Goal: Task Accomplishment & Management: Complete application form

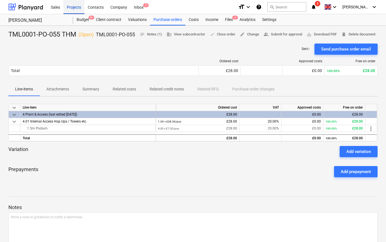
drag, startPoint x: 0, startPoint y: 0, endPoint x: 75, endPoint y: 7, distance: 75.2
click at [75, 7] on div "Projects" at bounding box center [73, 7] width 21 height 14
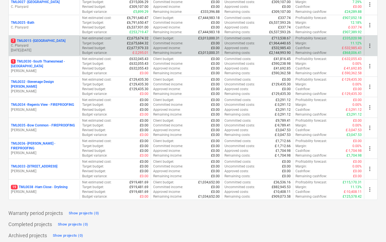
scroll to position [591, 0]
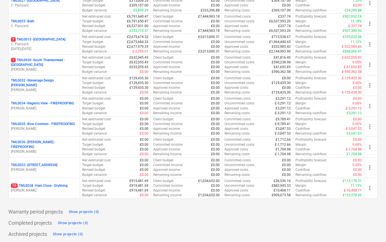
click at [57, 189] on p "[PERSON_NAME]" at bounding box center [44, 190] width 66 height 5
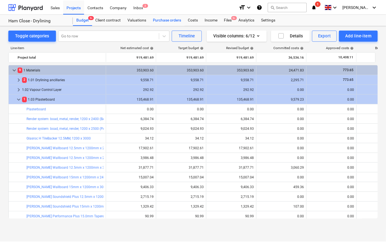
scroll to position [6, 0]
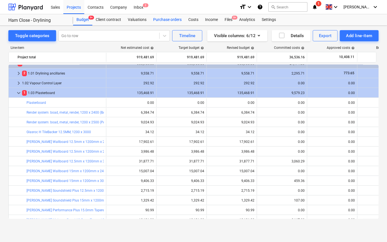
click at [168, 20] on div "Purchase orders" at bounding box center [167, 19] width 35 height 11
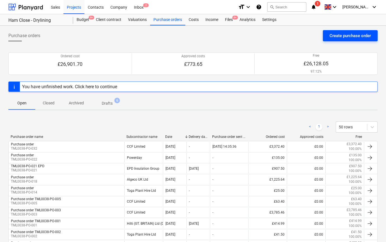
click at [351, 35] on div "Create purchase order" at bounding box center [349, 35] width 41 height 7
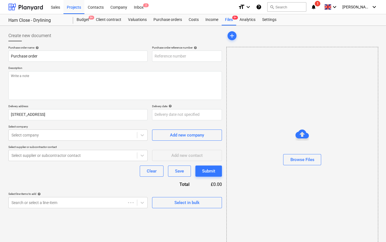
type textarea "x"
type input "TML0038-PO-048"
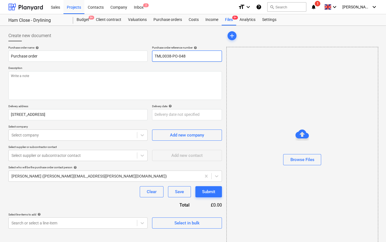
drag, startPoint x: 186, startPoint y: 55, endPoint x: 152, endPoint y: 56, distance: 34.1
click at [152, 56] on input "TML0038-PO-048" at bounding box center [187, 56] width 70 height 11
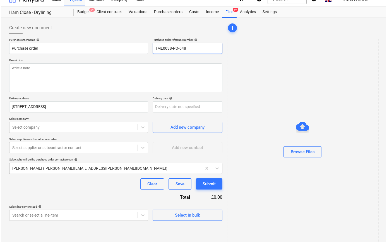
scroll to position [12, 0]
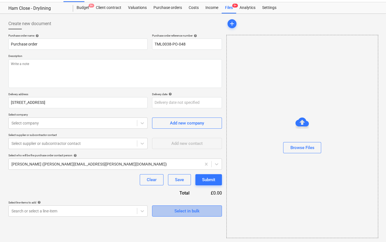
click at [170, 211] on span "Select in bulk" at bounding box center [187, 211] width 56 height 7
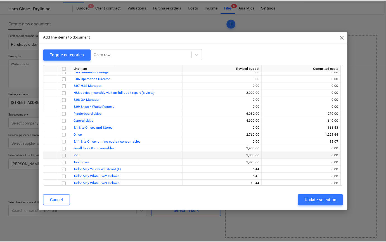
scroll to position [376, 0]
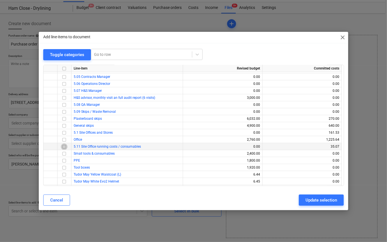
click at [64, 146] on input "checkbox" at bounding box center [64, 146] width 7 height 7
click at [309, 201] on div "Update selection" at bounding box center [322, 200] width 32 height 7
type textarea "x"
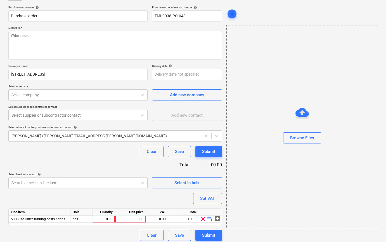
scroll to position [43, 0]
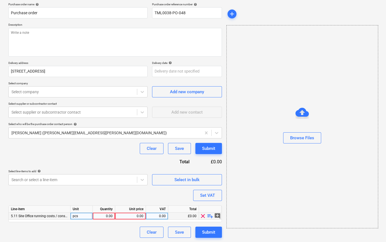
click at [104, 216] on div "0.00" at bounding box center [104, 216] width 18 height 7
type input "1"
click at [208, 216] on span "playlist_add" at bounding box center [210, 216] width 7 height 7
type textarea "x"
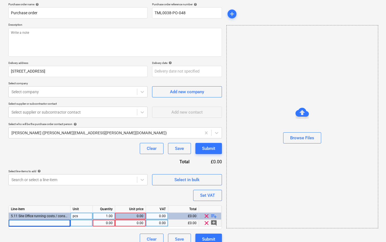
drag, startPoint x: 29, startPoint y: 222, endPoint x: 15, endPoint y: 222, distance: 14.2
click at [15, 222] on div at bounding box center [40, 223] width 62 height 7
click at [15, 222] on input at bounding box center [39, 223] width 61 height 7
type input "HP OfficeJet Pro 9720e Wide Format All-in-One Printer"
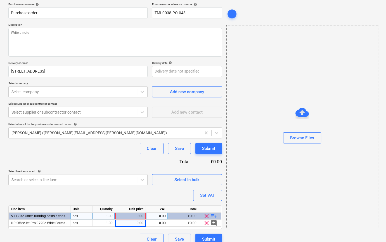
type textarea "x"
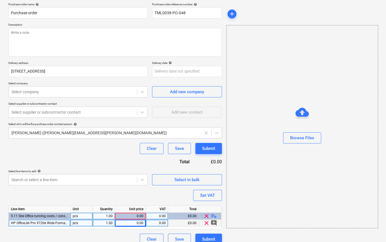
click at [134, 223] on div "0.00" at bounding box center [130, 223] width 26 height 7
type input "124.17"
type textarea "x"
type input "20"
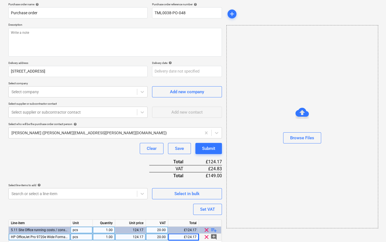
click at [212, 230] on span "playlist_add" at bounding box center [213, 230] width 7 height 7
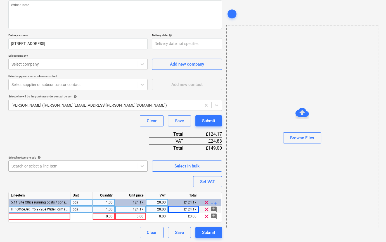
scroll to position [71, 0]
type textarea "x"
click at [22, 217] on div at bounding box center [40, 216] width 62 height 7
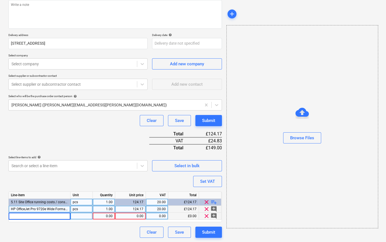
type input "Amazon Basics Office Computer Desk,"
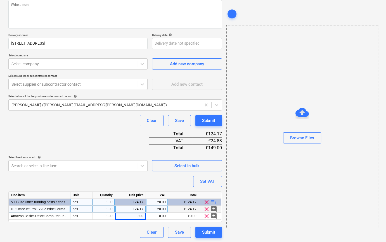
type textarea "x"
type input "35.69"
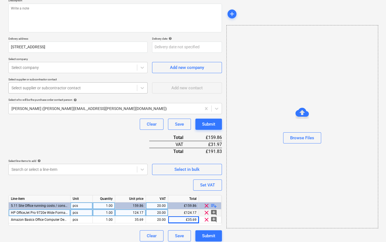
scroll to position [0, 0]
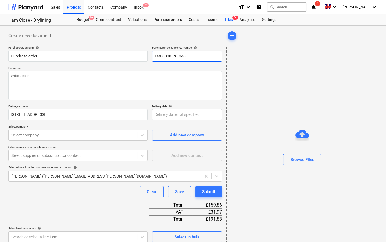
drag, startPoint x: 187, startPoint y: 55, endPoint x: 154, endPoint y: 57, distance: 32.7
click at [155, 57] on input "TML0038-PO-048" at bounding box center [187, 56] width 70 height 11
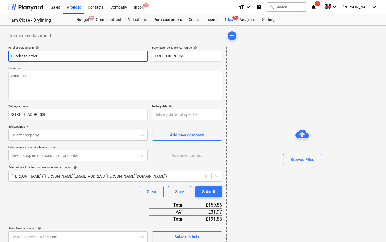
drag, startPoint x: 41, startPoint y: 55, endPoint x: 4, endPoint y: 58, distance: 37.0
click at [3, 55] on div "Create new document Purchase order name help Purchase order Purchase order refe…" at bounding box center [193, 170] width 386 height 288
paste input "TML0038-PO-048"
type textarea "x"
type input "TML0038-PO-048"
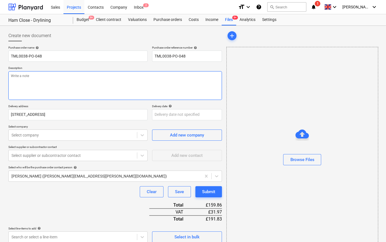
click at [25, 79] on textarea at bounding box center [114, 85] width 213 height 29
type textarea "x"
type textarea "R"
type textarea "x"
type textarea "Ra"
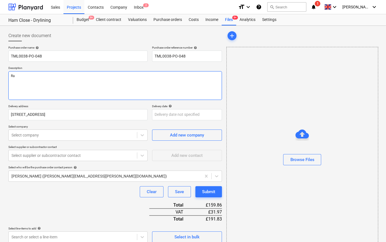
type textarea "x"
type textarea "Raz"
type textarea "x"
type textarea "Razv"
type textarea "x"
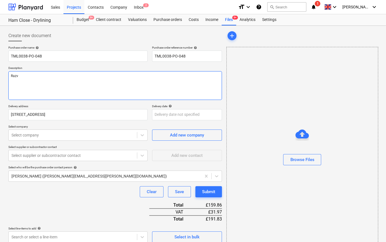
type textarea "[DEMOGRAPHIC_DATA]"
type textarea "x"
type textarea "[DEMOGRAPHIC_DATA]"
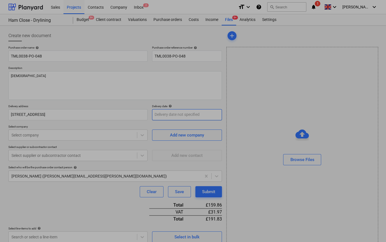
click at [168, 116] on body "Sales Projects Contacts Company Inbox 2 format_size keyboard_arrow_down help se…" at bounding box center [193, 121] width 386 height 242
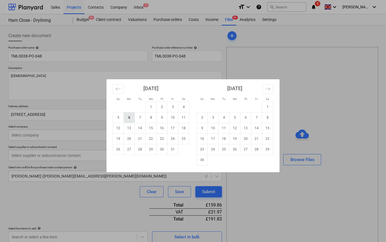
click at [127, 119] on td "6" at bounding box center [129, 117] width 11 height 11
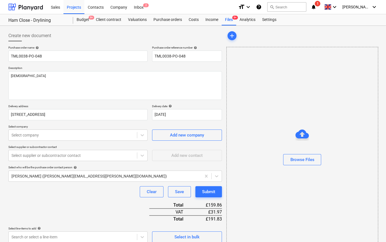
type textarea "x"
type input "[DATE]"
click at [72, 134] on div at bounding box center [72, 135] width 123 height 6
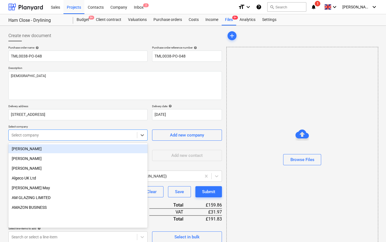
scroll to position [178, 0]
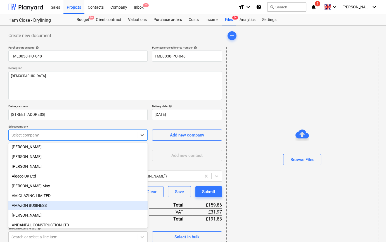
click at [39, 206] on div "AMAZON BUSINESS" at bounding box center [77, 205] width 139 height 9
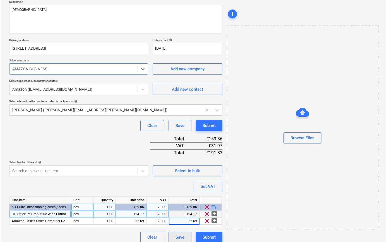
scroll to position [71, 0]
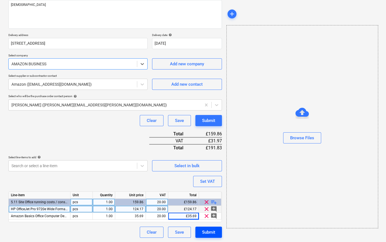
click at [204, 231] on div "Submit" at bounding box center [208, 232] width 13 height 7
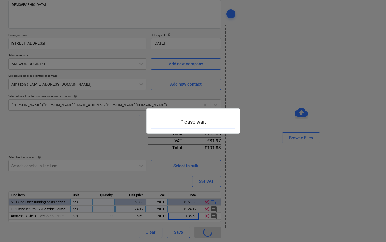
type textarea "x"
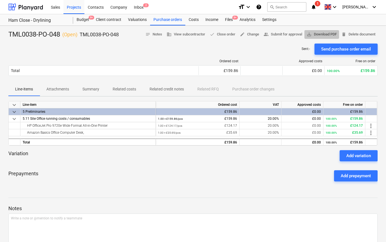
click at [326, 34] on span "save_alt Download PDF" at bounding box center [321, 34] width 30 height 6
click at [161, 21] on div "Purchase orders" at bounding box center [167, 19] width 35 height 11
